Goal: Task Accomplishment & Management: Manage account settings

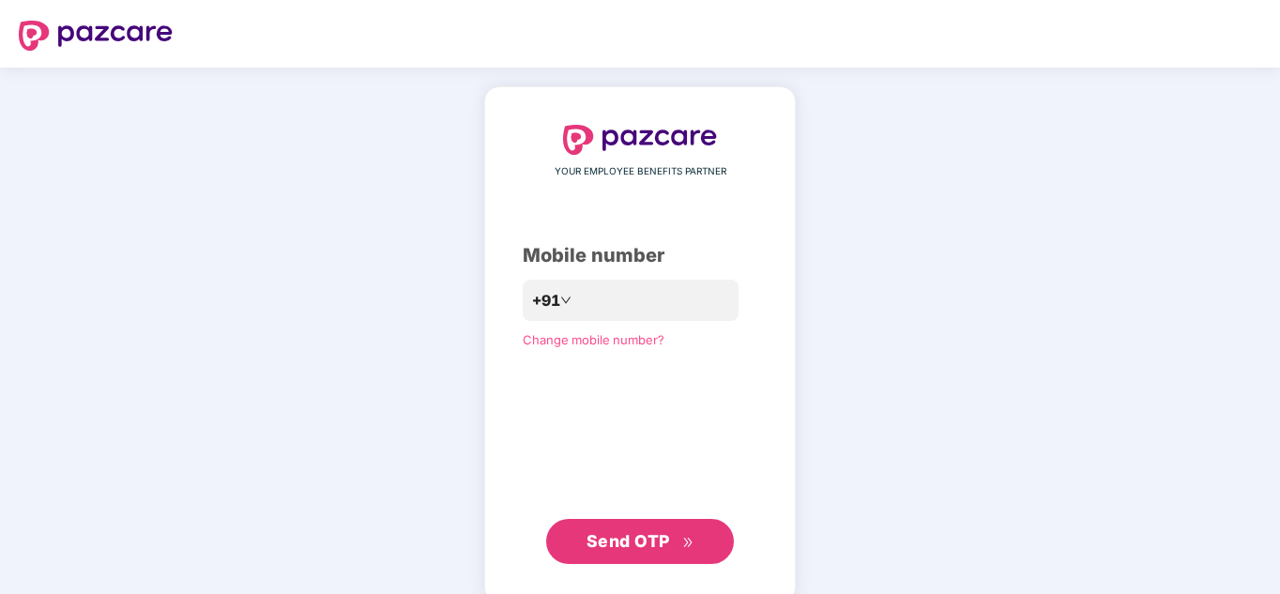
click at [651, 553] on span "Send OTP" at bounding box center [641, 541] width 108 height 26
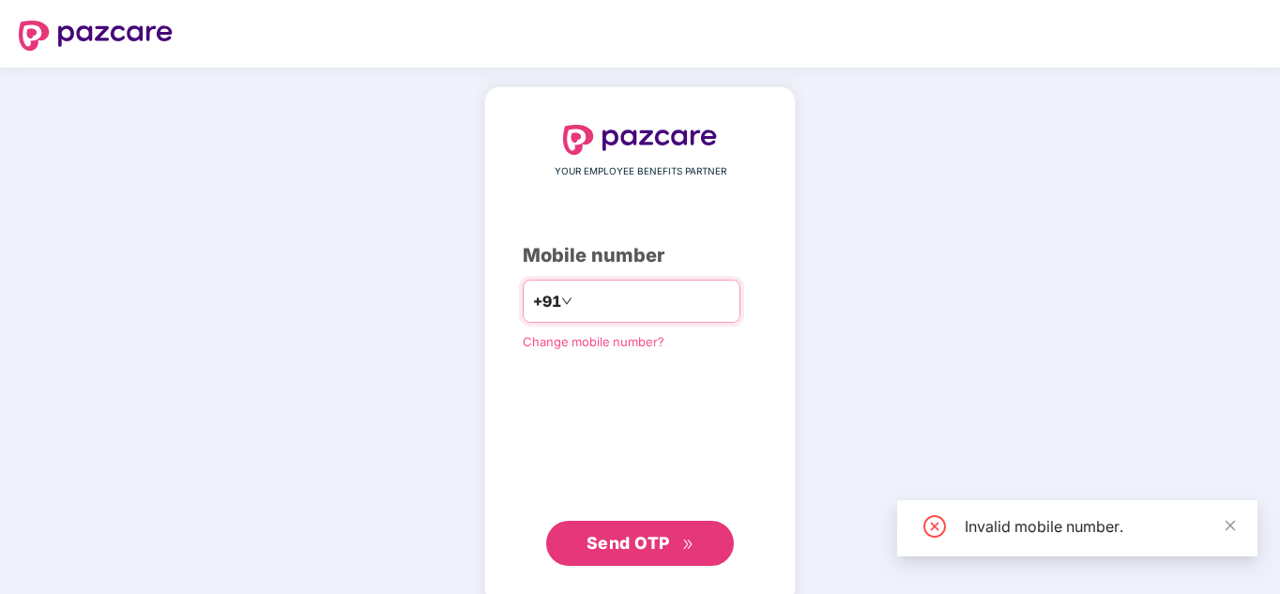
click at [679, 314] on input "number" at bounding box center [653, 301] width 154 height 30
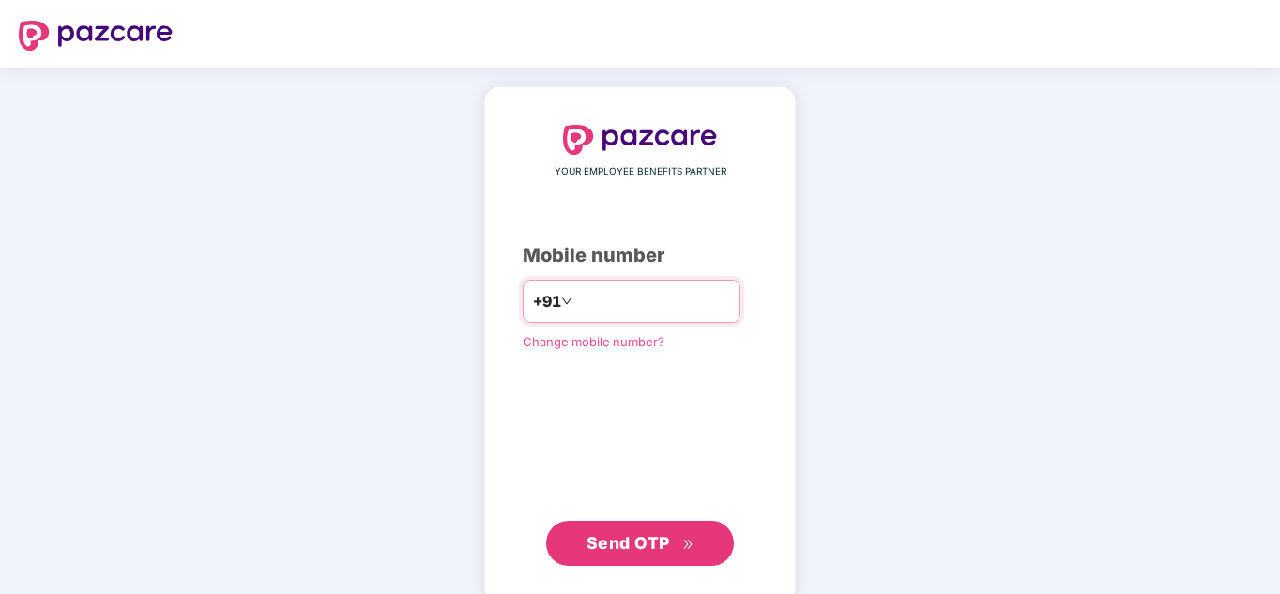
type input "*"
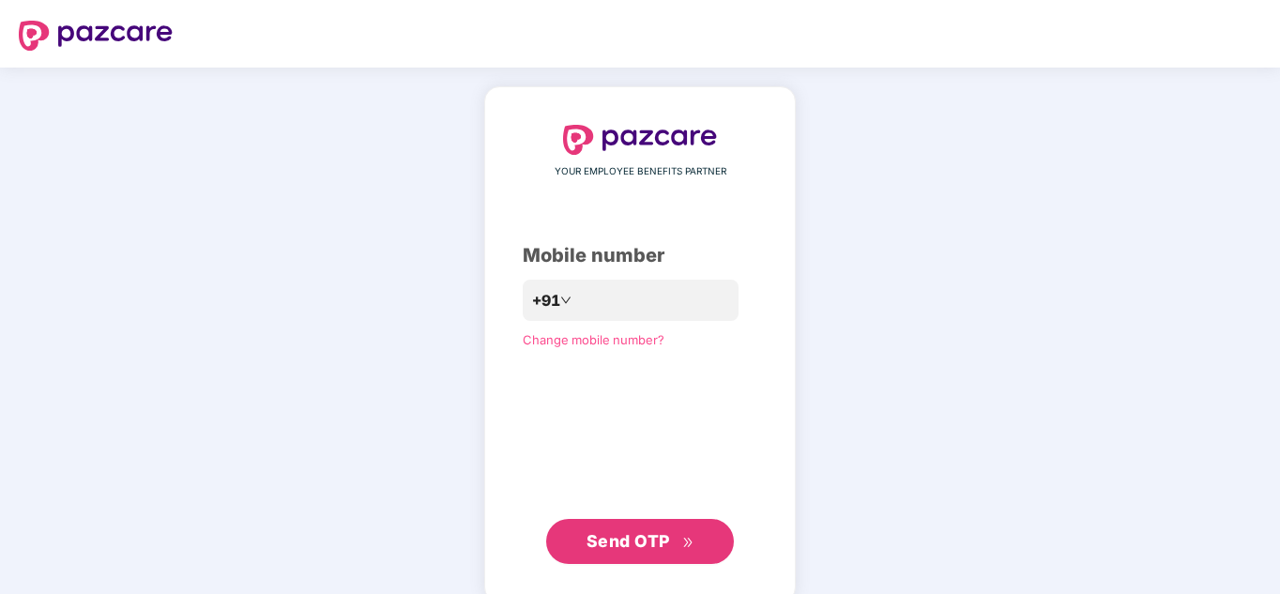
click at [828, 413] on div "YOUR EMPLOYEE BENEFITS PARTNER Mobile number +91 Change mobile number? Send OTP" at bounding box center [640, 345] width 1280 height 554
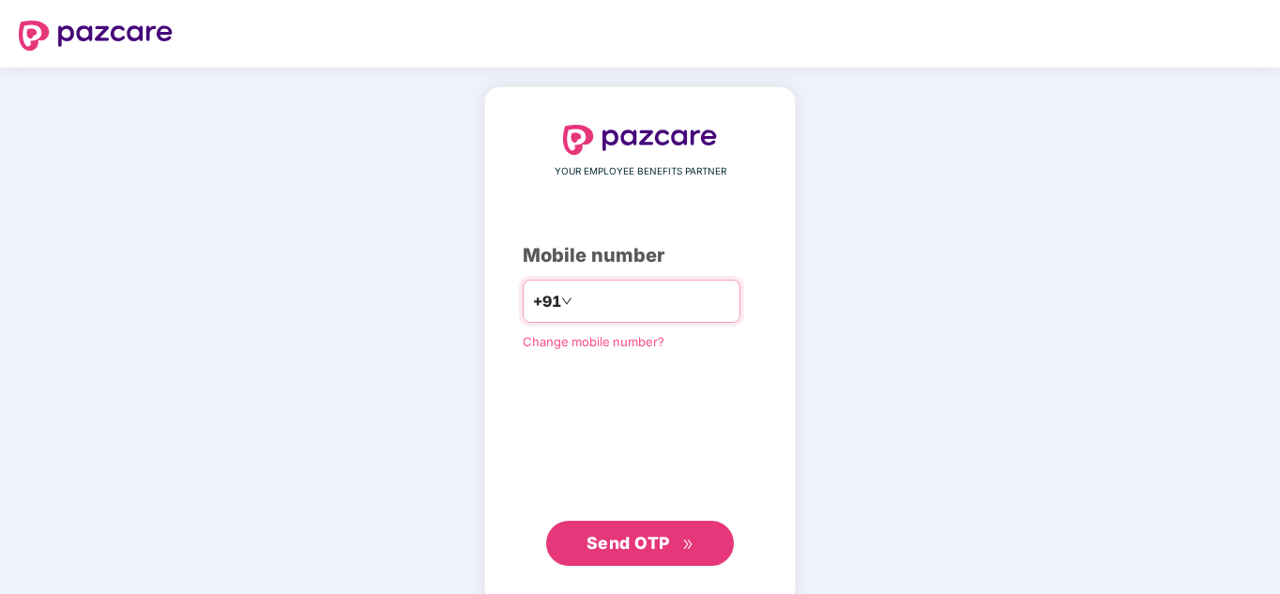
click at [625, 301] on input "number" at bounding box center [653, 301] width 154 height 30
type input "**********"
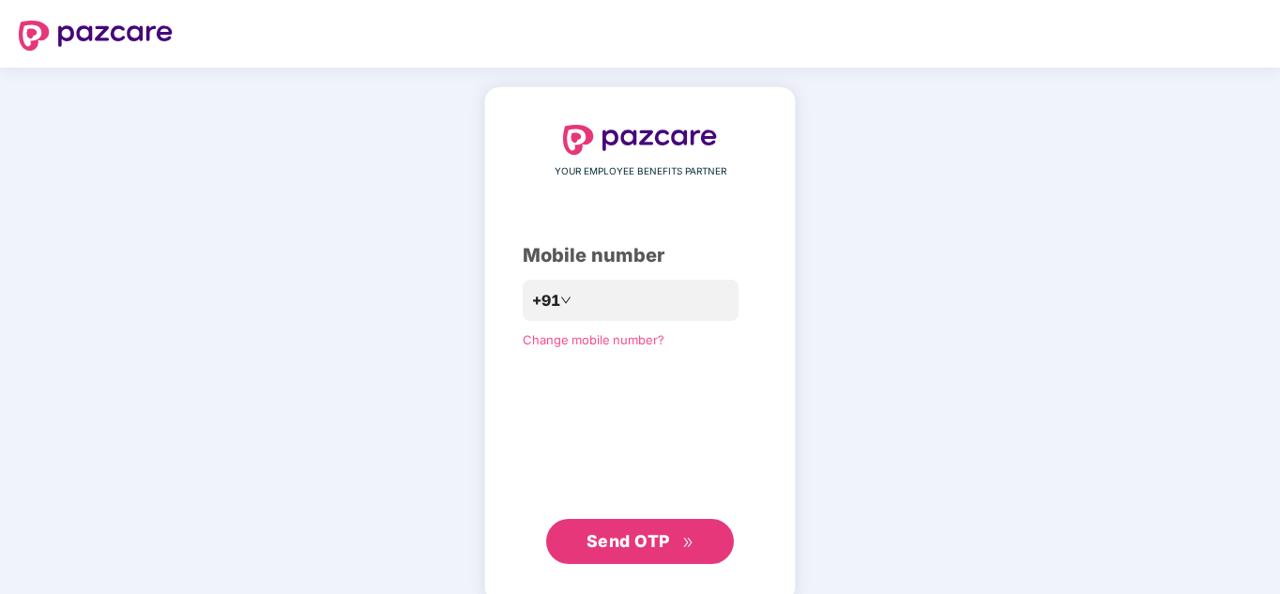
click at [629, 552] on span "Send OTP" at bounding box center [641, 541] width 108 height 26
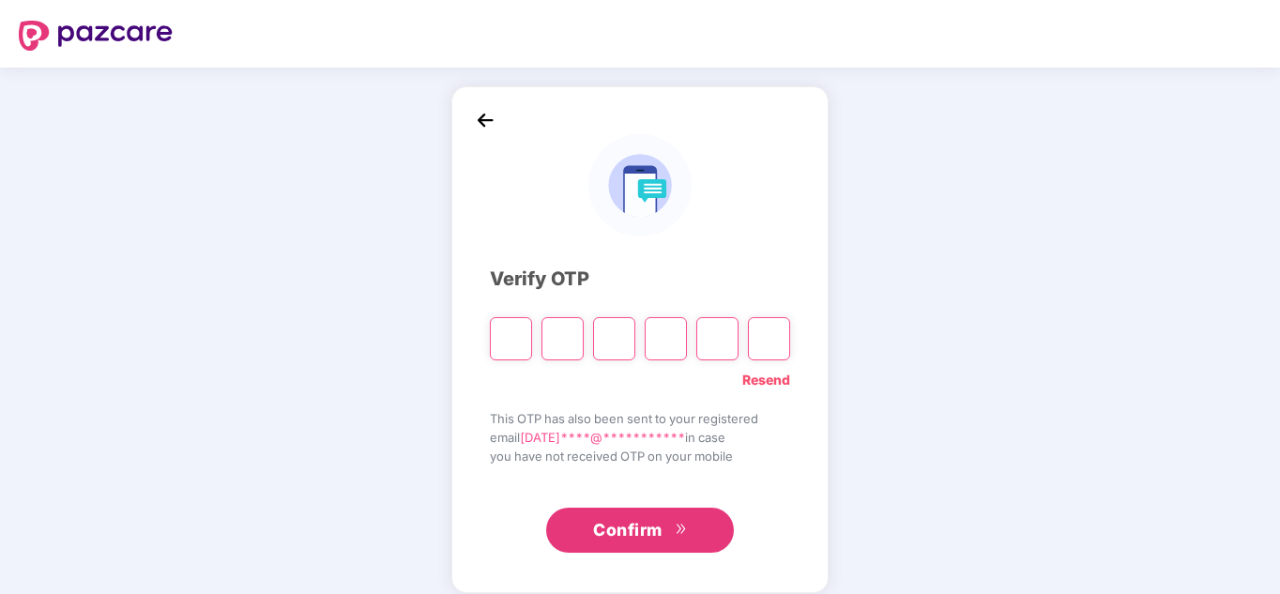
type input "*"
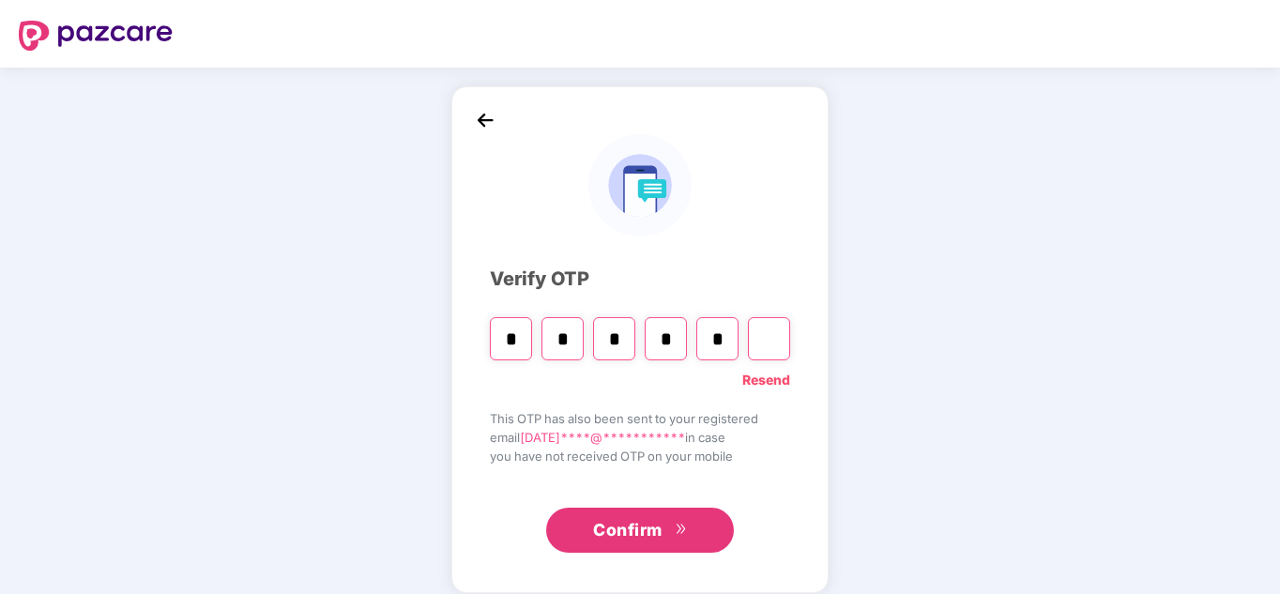
type input "*"
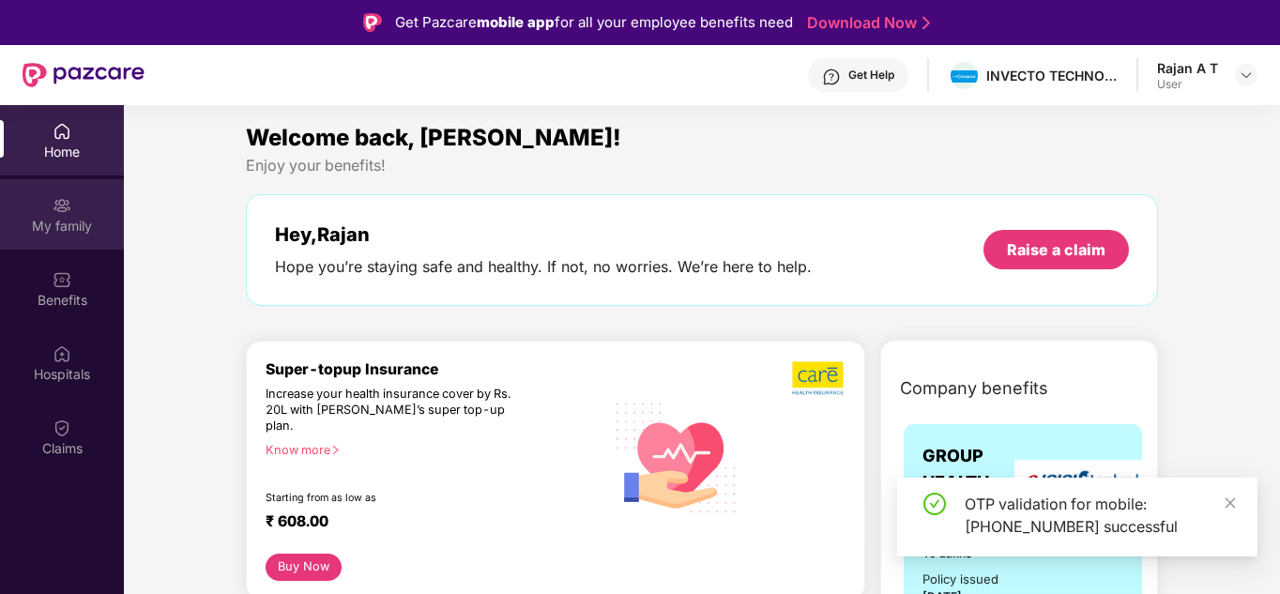
click at [61, 218] on div "My family" at bounding box center [62, 226] width 124 height 19
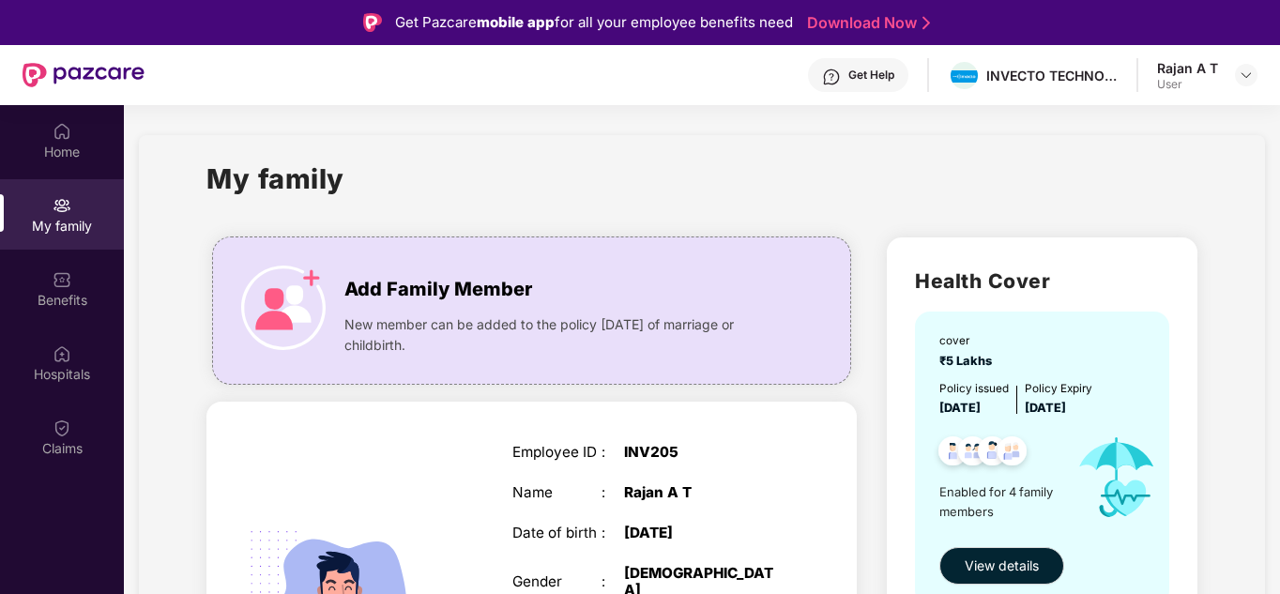
click at [1108, 510] on img at bounding box center [1116, 477] width 110 height 119
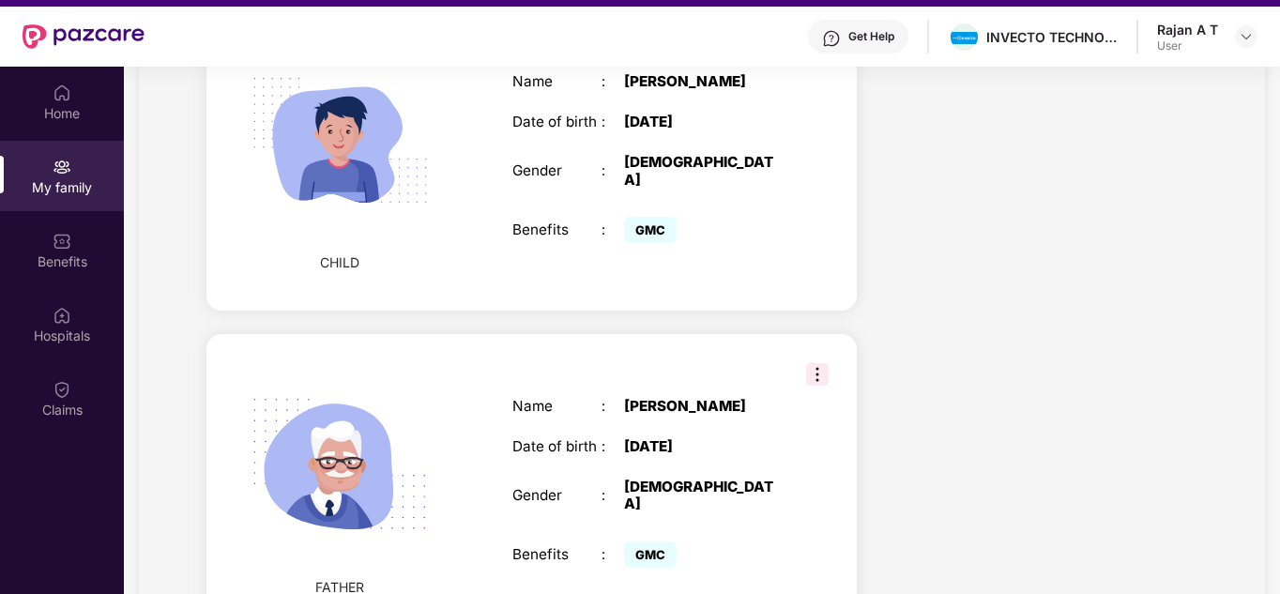
scroll to position [105, 0]
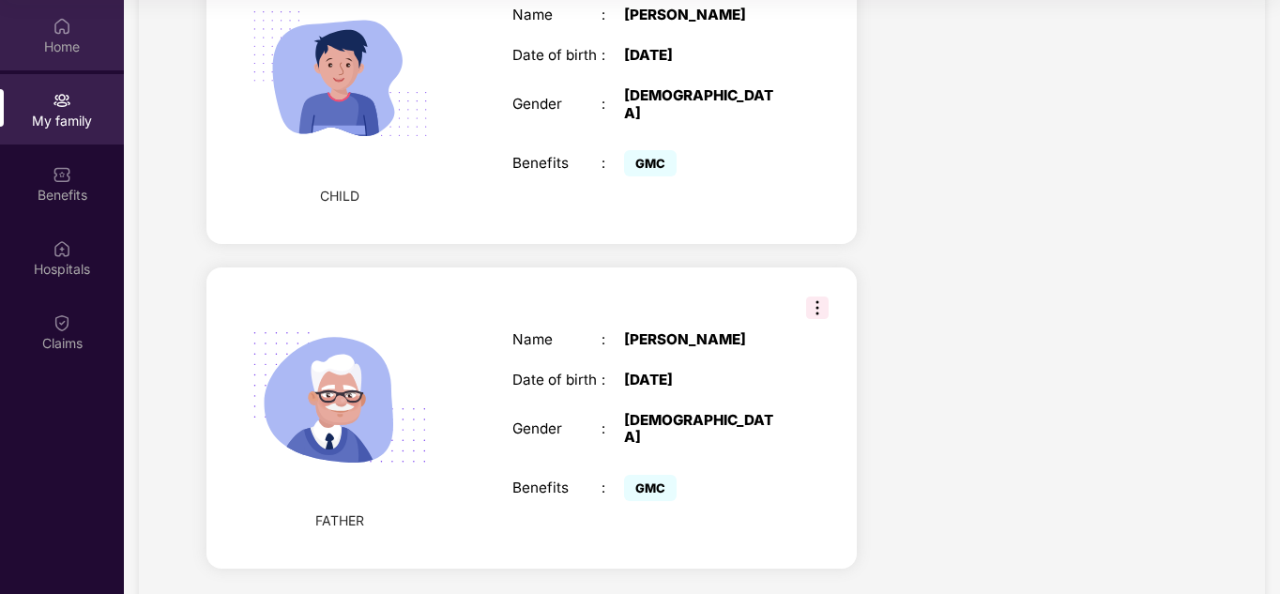
click at [45, 46] on div "Home" at bounding box center [62, 47] width 124 height 19
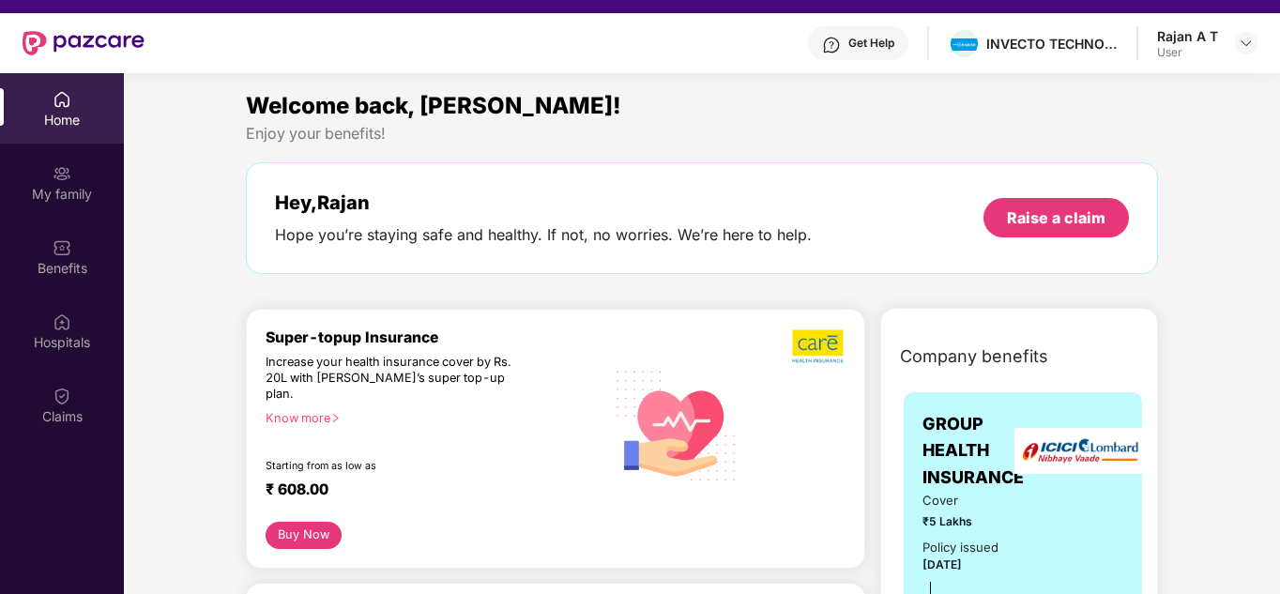
scroll to position [0, 0]
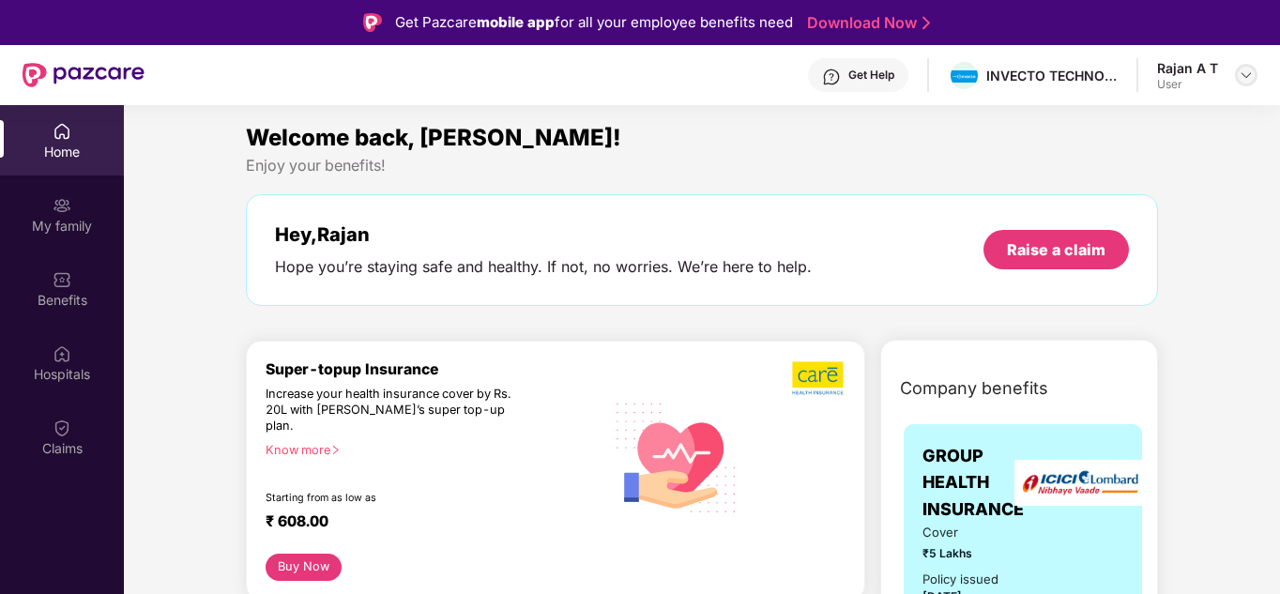
click at [1253, 77] on img at bounding box center [1246, 75] width 15 height 15
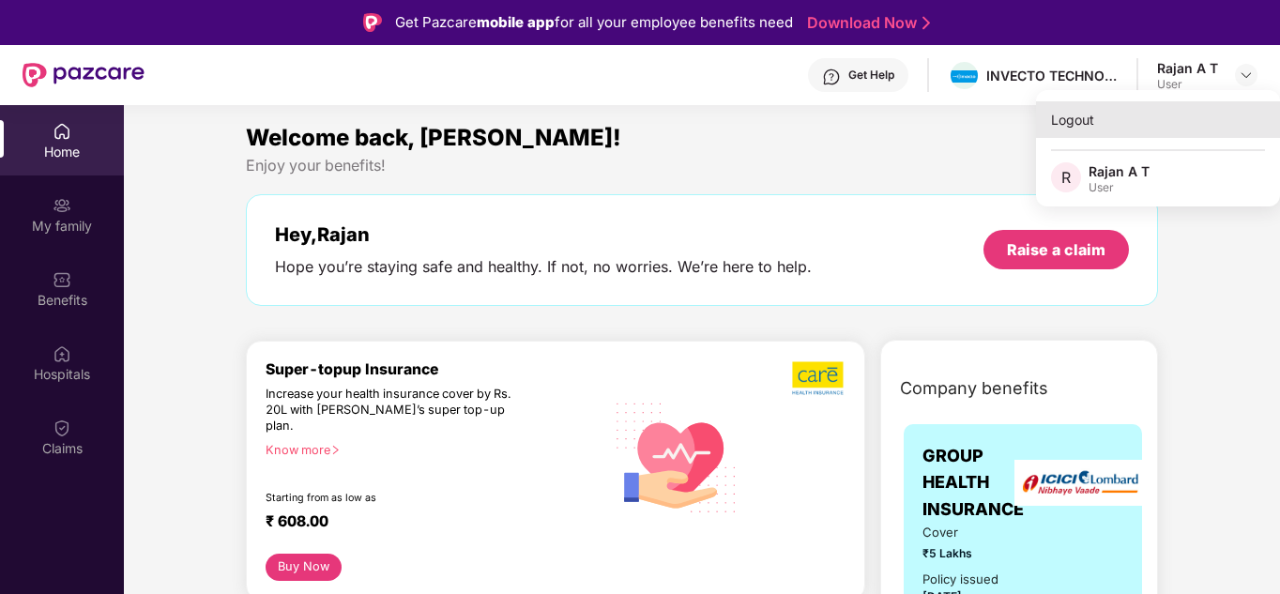
click at [1071, 121] on div "Logout" at bounding box center [1158, 119] width 244 height 37
